Goal: Check status: Check status

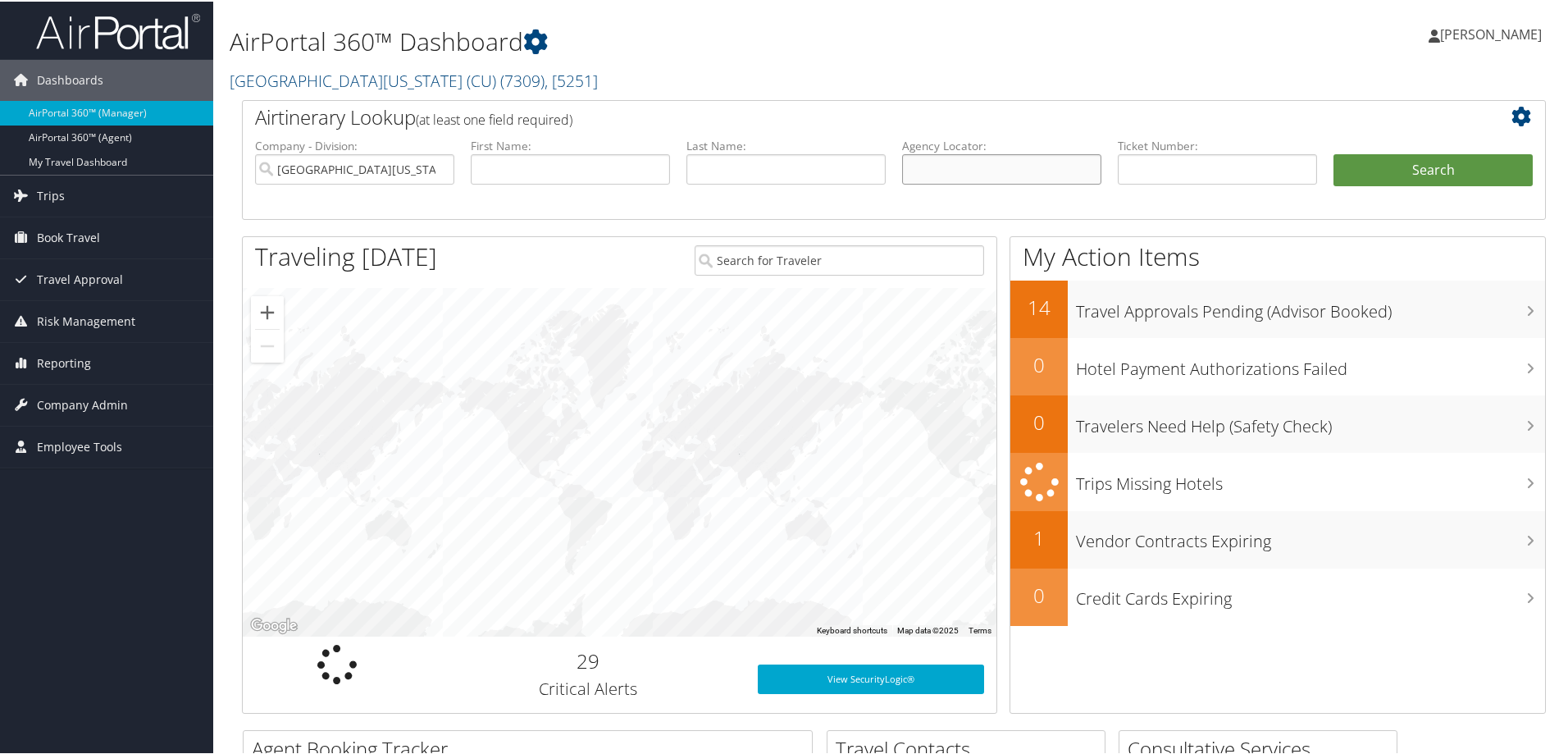
click at [957, 156] on input "text" at bounding box center [1002, 167] width 200 height 30
paste input "DJD5KQ"
type input "DJD5KQ"
click at [1366, 165] on button "Search" at bounding box center [1433, 168] width 200 height 33
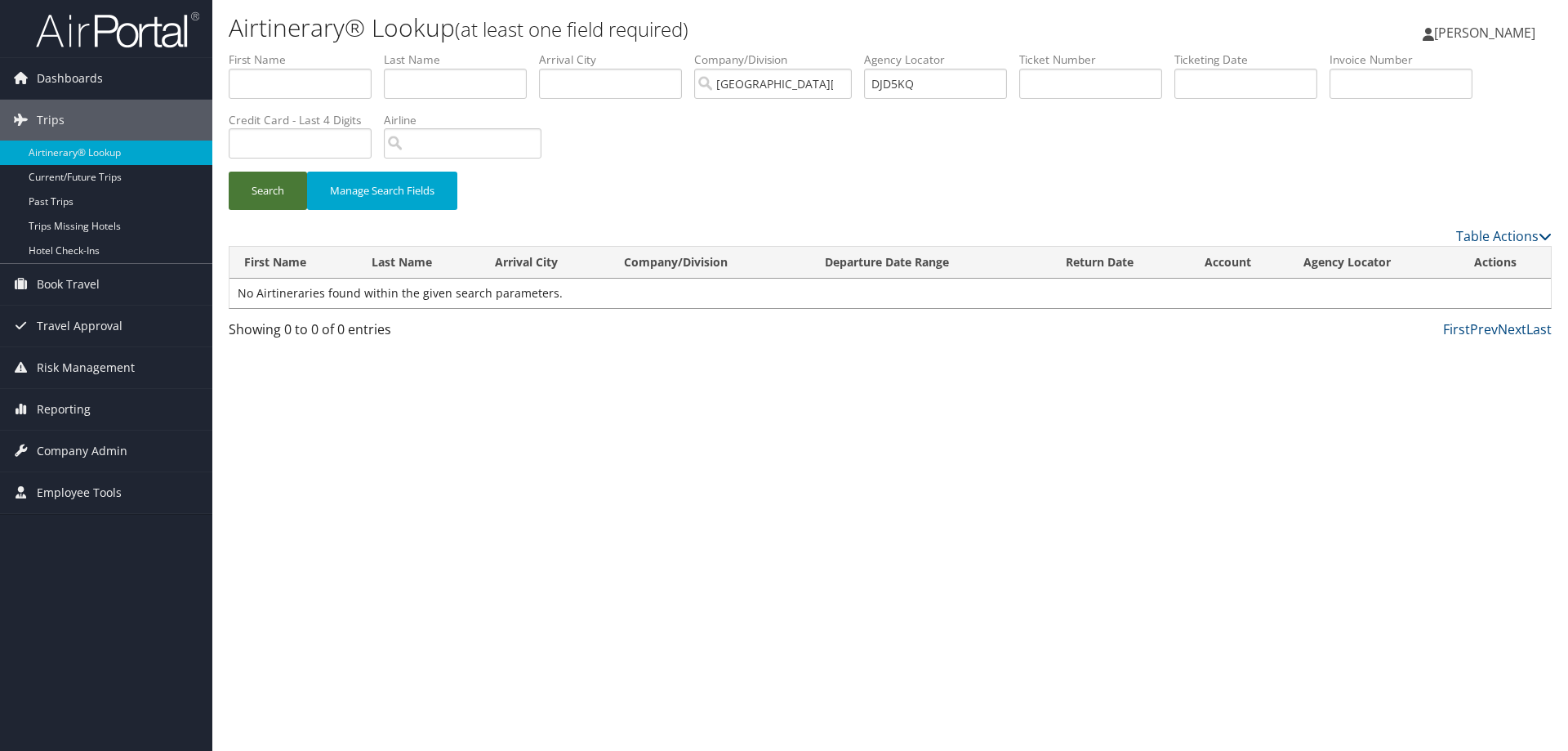
click at [273, 196] on button "Search" at bounding box center [267, 190] width 78 height 38
